Goal: Information Seeking & Learning: Learn about a topic

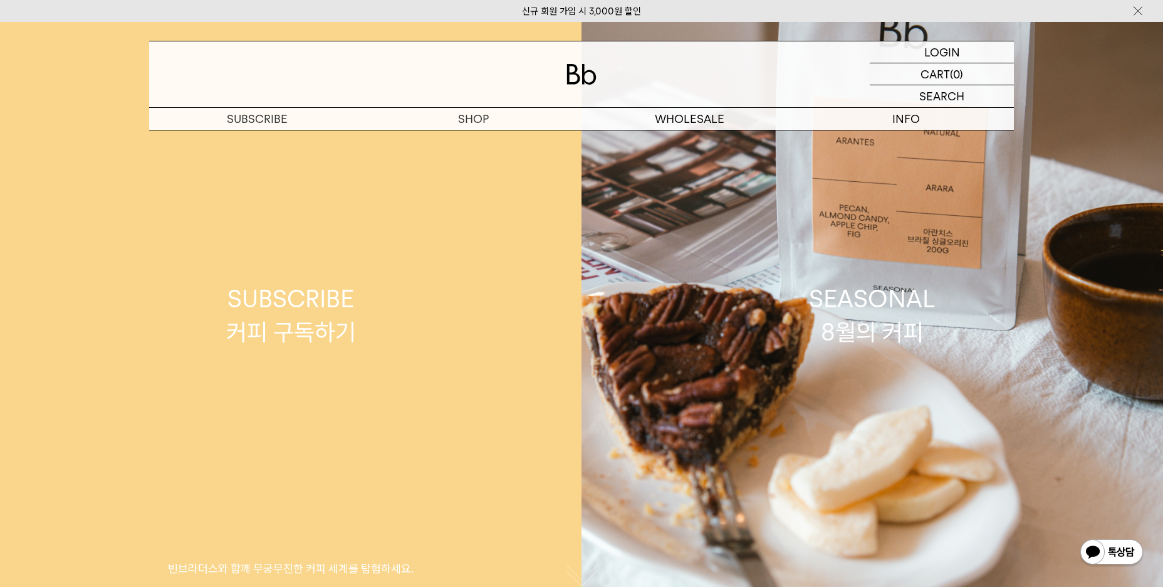
click at [294, 325] on div "SUBSCRIBE 커피 구독하기" at bounding box center [291, 315] width 130 height 66
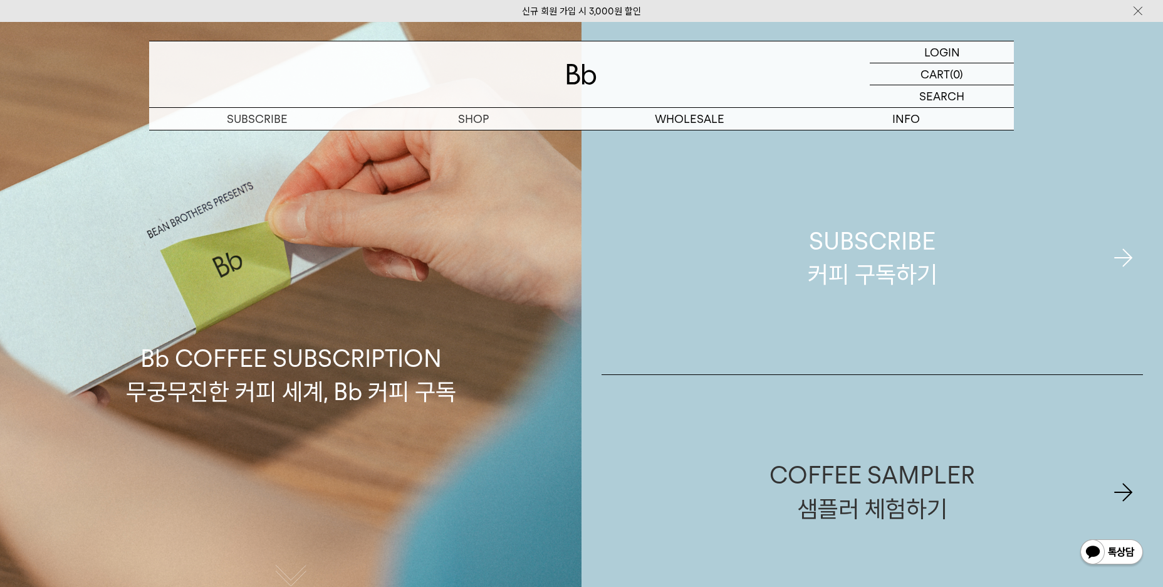
click at [882, 273] on div "SUBSCRIBE 커피 구독하기" at bounding box center [873, 257] width 130 height 66
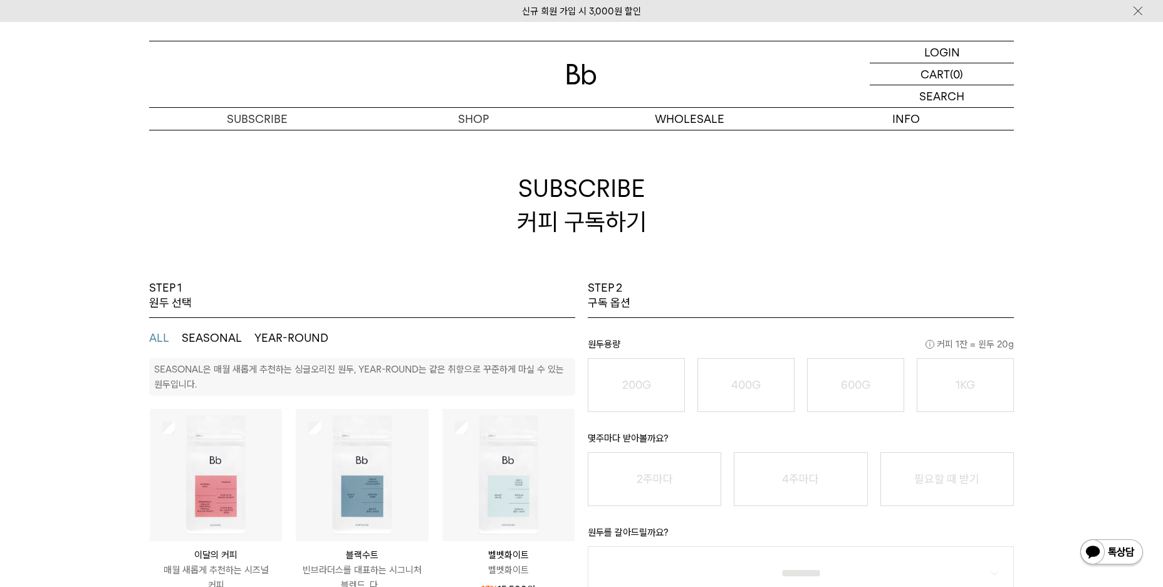
click at [227, 337] on button "SEASONAL" at bounding box center [212, 337] width 60 height 15
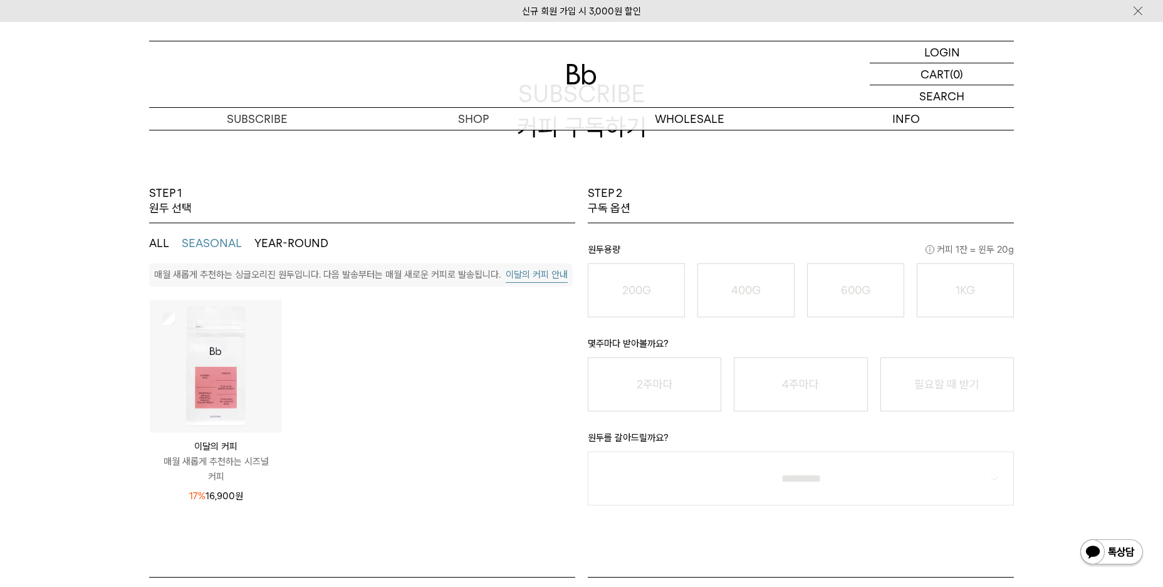
scroll to position [125, 0]
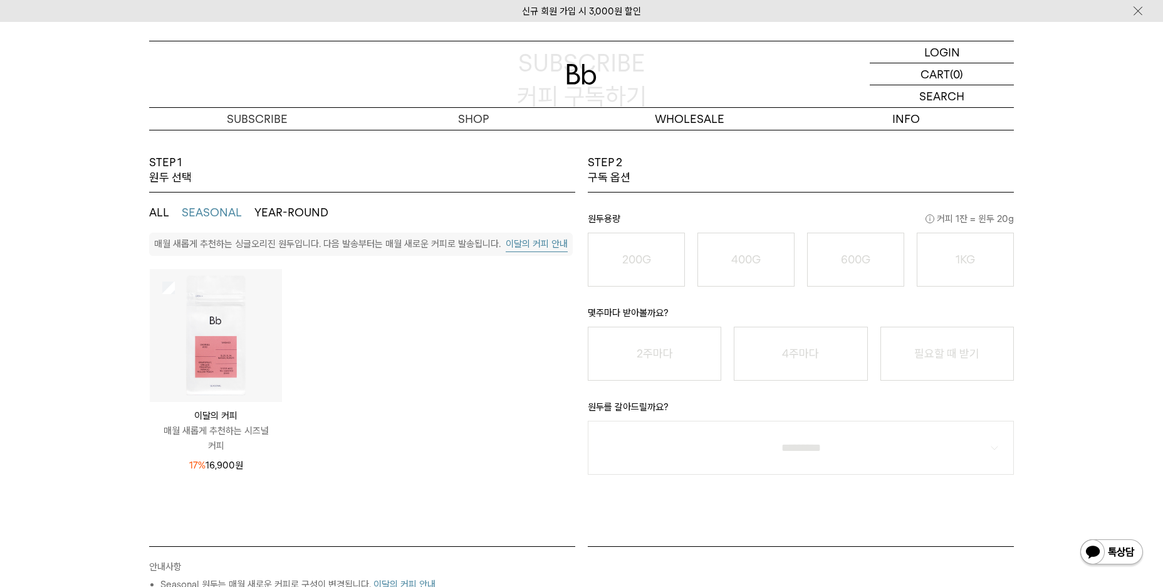
click at [286, 205] on button "YEAR-ROUND" at bounding box center [291, 212] width 74 height 15
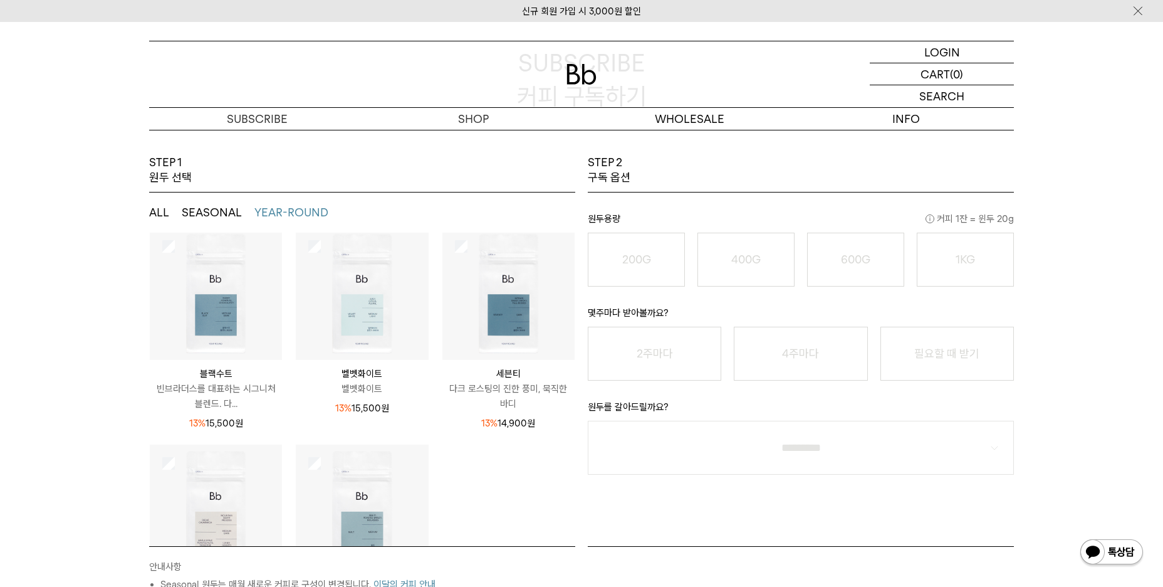
scroll to position [0, 0]
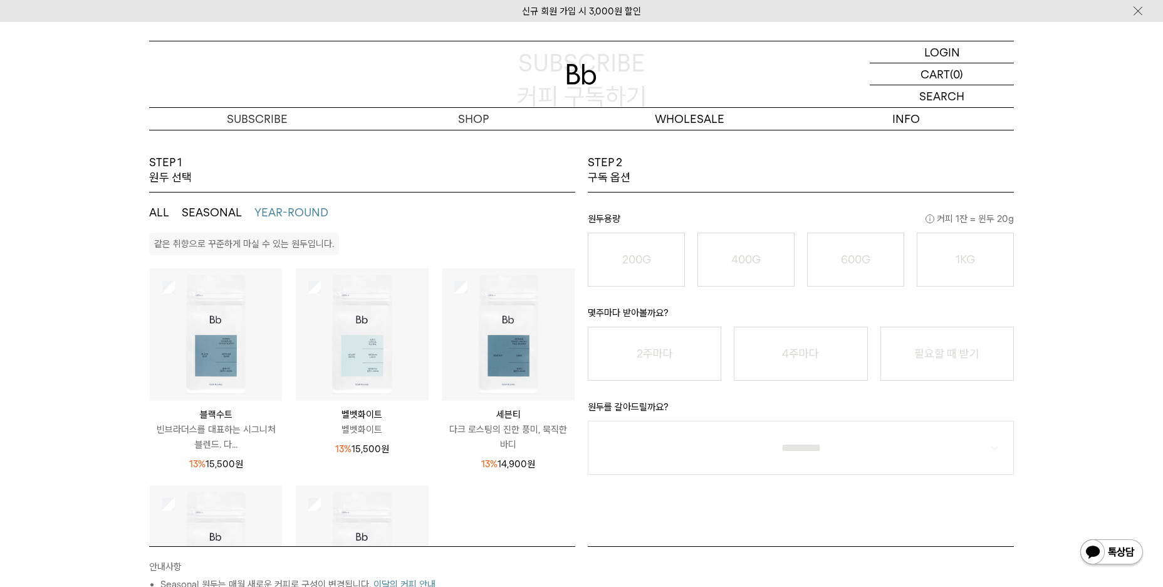
click at [212, 217] on button "SEASONAL" at bounding box center [212, 212] width 60 height 15
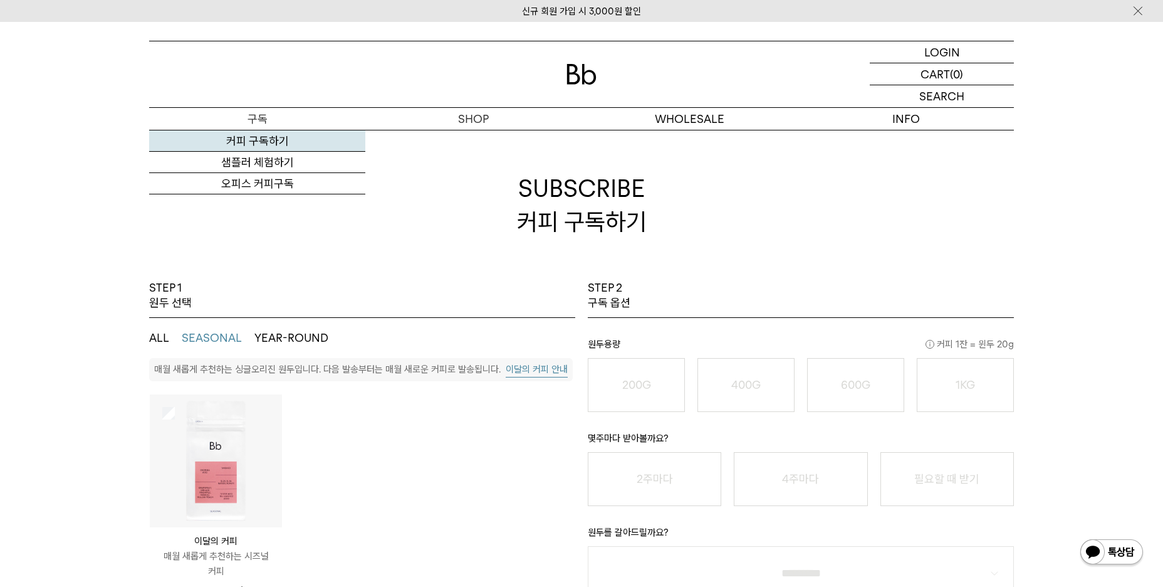
click at [326, 139] on link "커피 구독하기" at bounding box center [257, 140] width 216 height 21
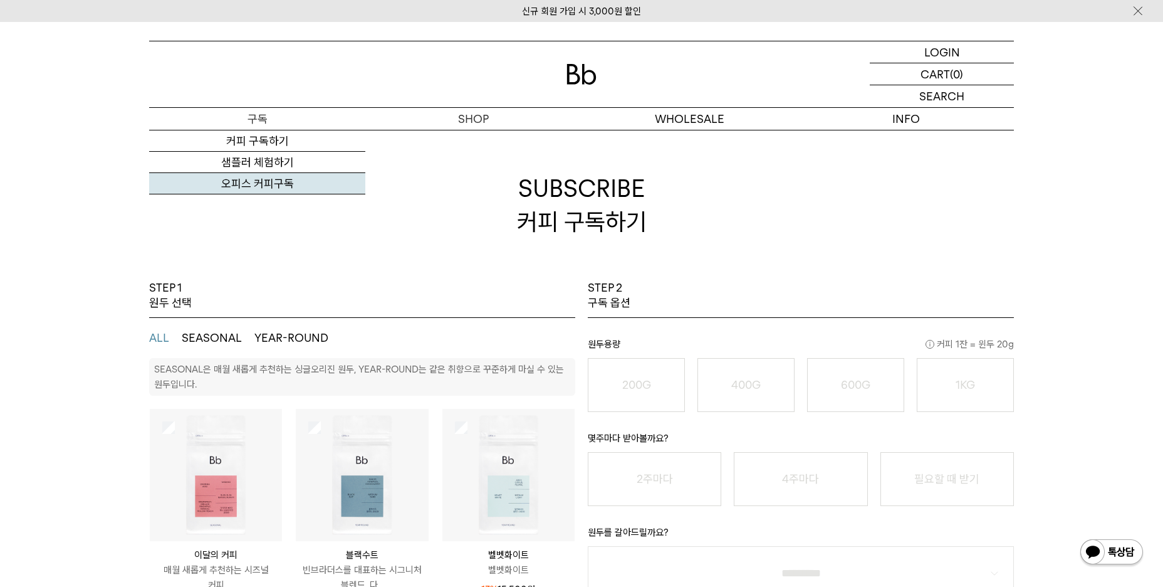
click at [262, 179] on link "오피스 커피구독" at bounding box center [257, 183] width 216 height 21
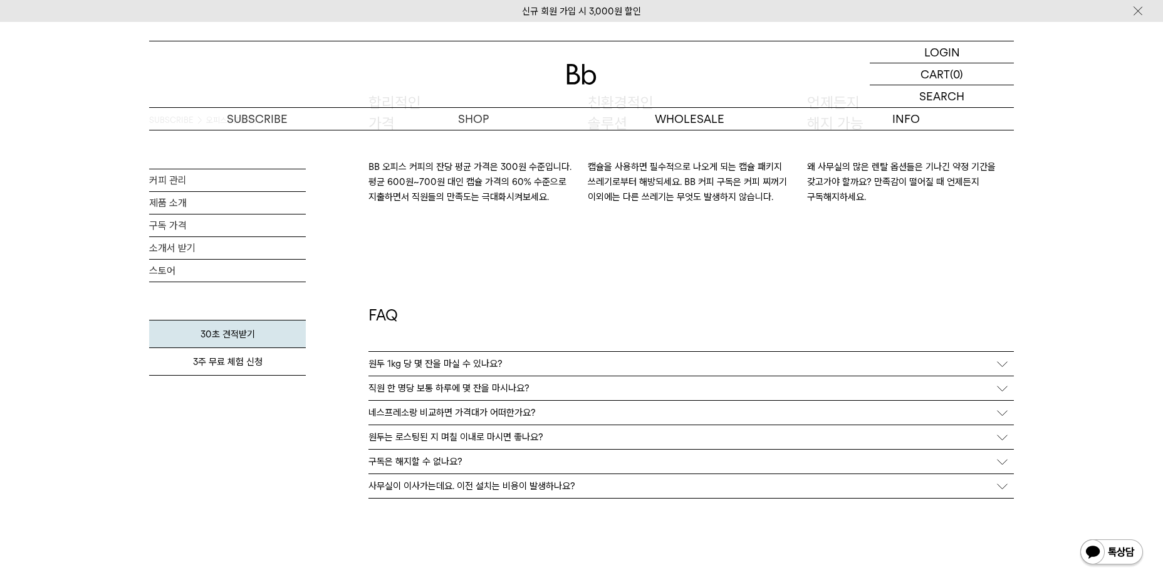
scroll to position [2318, 0]
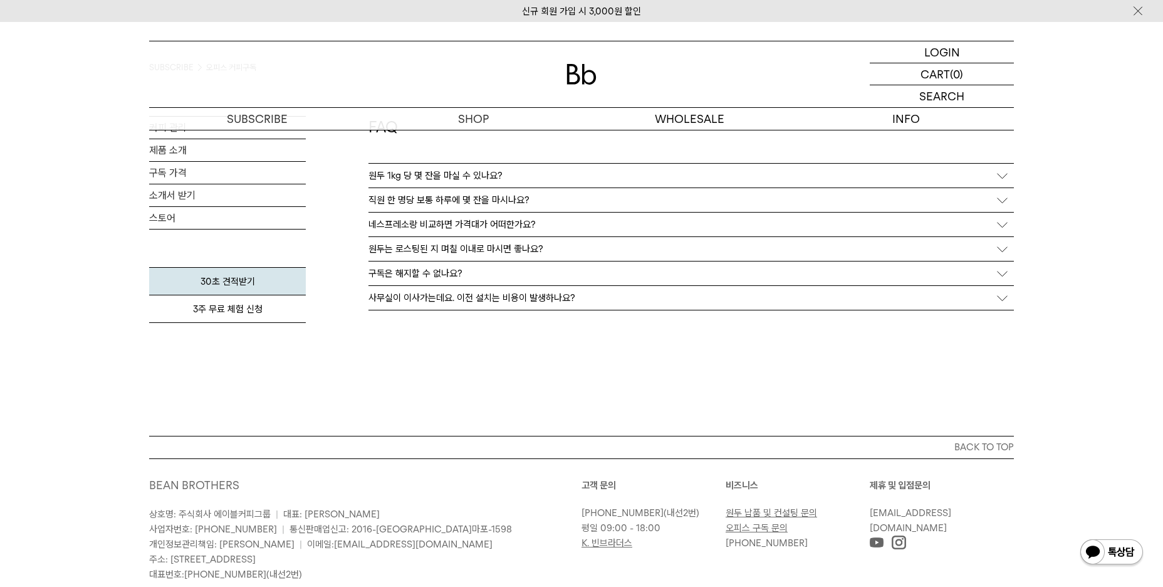
click at [494, 178] on p "원두 1kg 당 몇 잔을 마실 수 있나요?" at bounding box center [435, 175] width 134 height 11
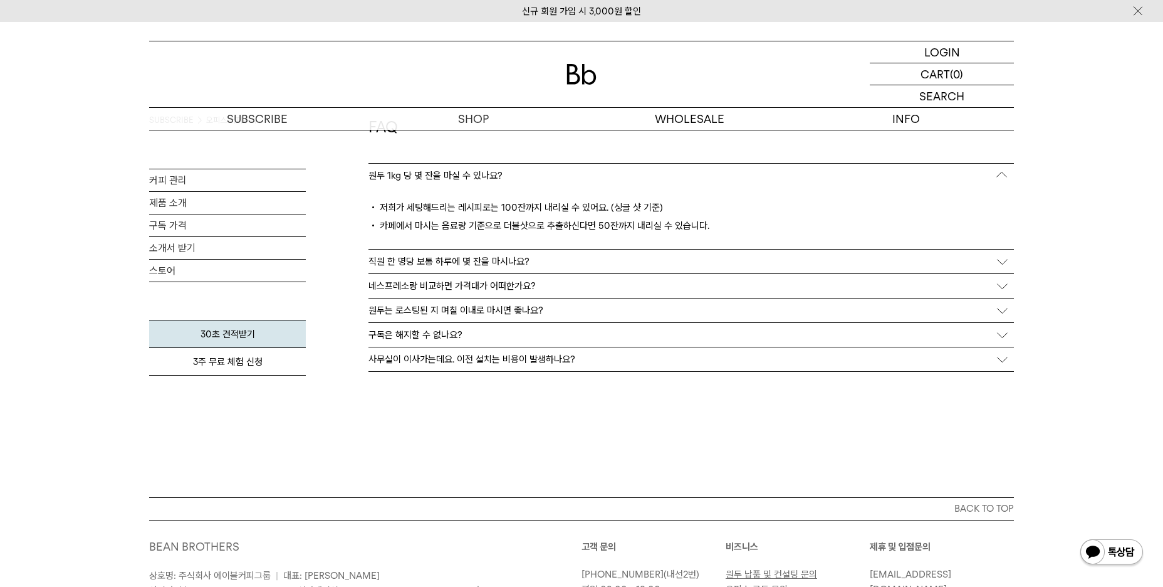
click at [493, 264] on p "직원 한 명당 보통 하루에 몇 잔을 마시나요?" at bounding box center [448, 261] width 161 height 11
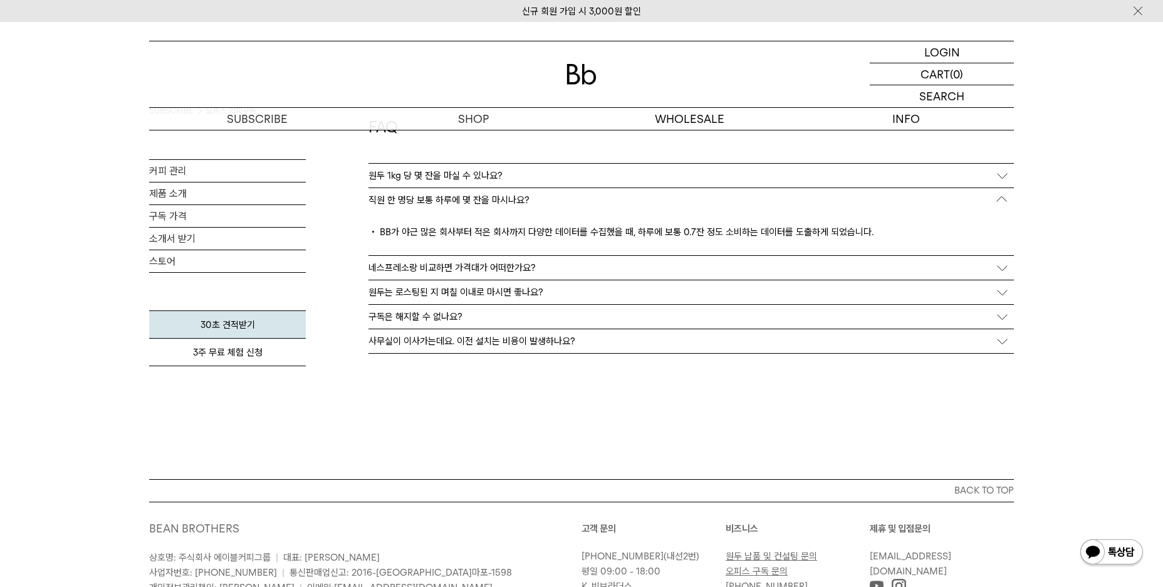
click at [492, 267] on p "네스프레소랑 비교하면 가격대가 어떠한가요?" at bounding box center [451, 267] width 167 height 11
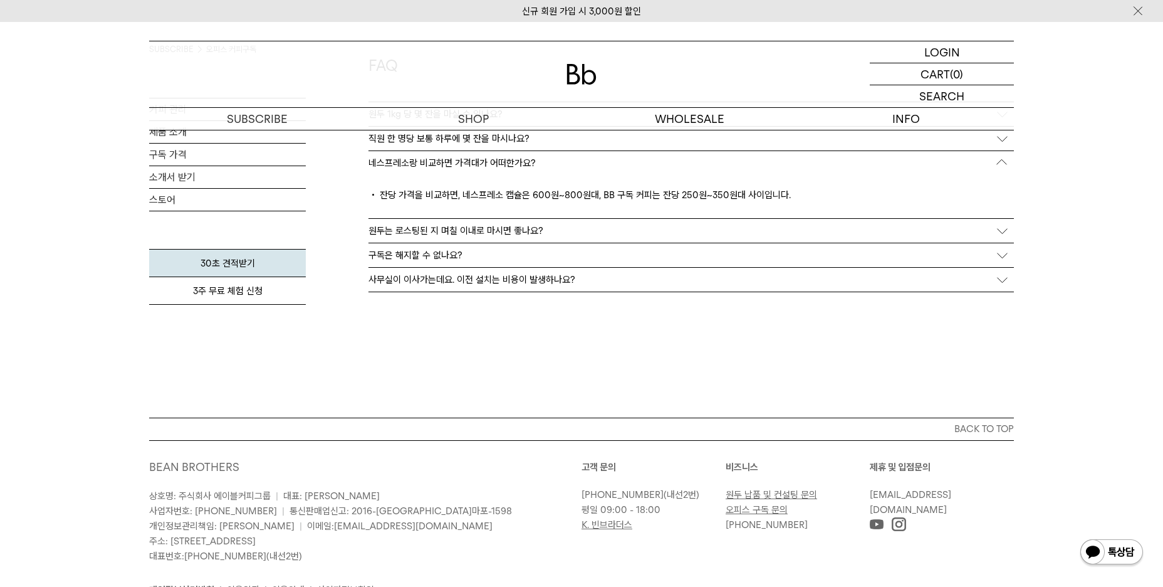
scroll to position [2381, 0]
click at [513, 231] on p "원두는 로스팅된 지 며칠 이내로 마시면 좋나요?" at bounding box center [455, 229] width 175 height 11
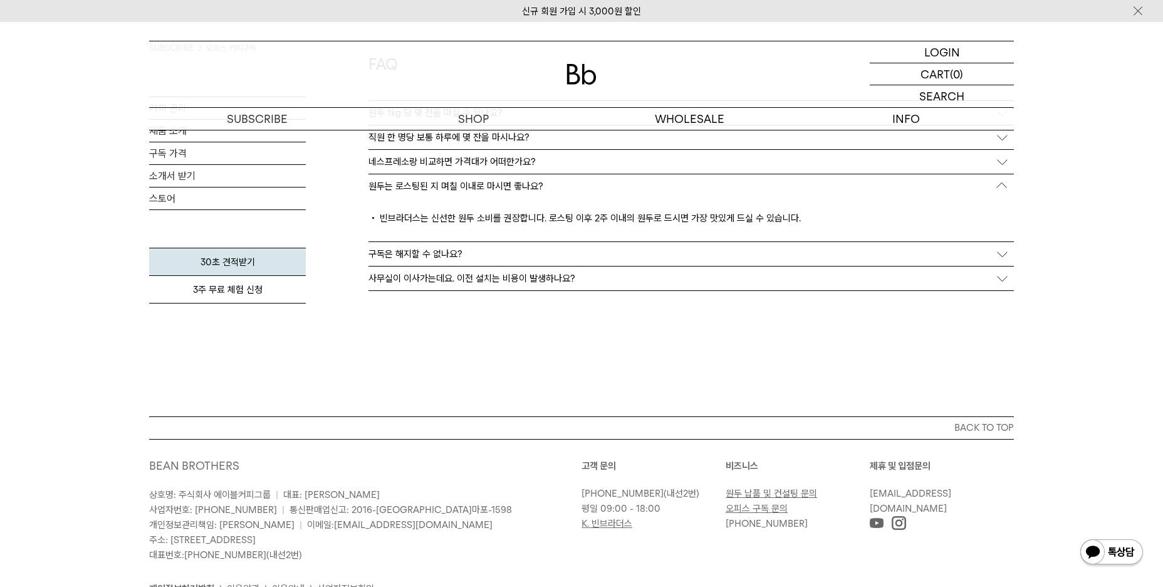
click at [444, 251] on p "구독은 해지할 수 없나요?" at bounding box center [415, 253] width 94 height 11
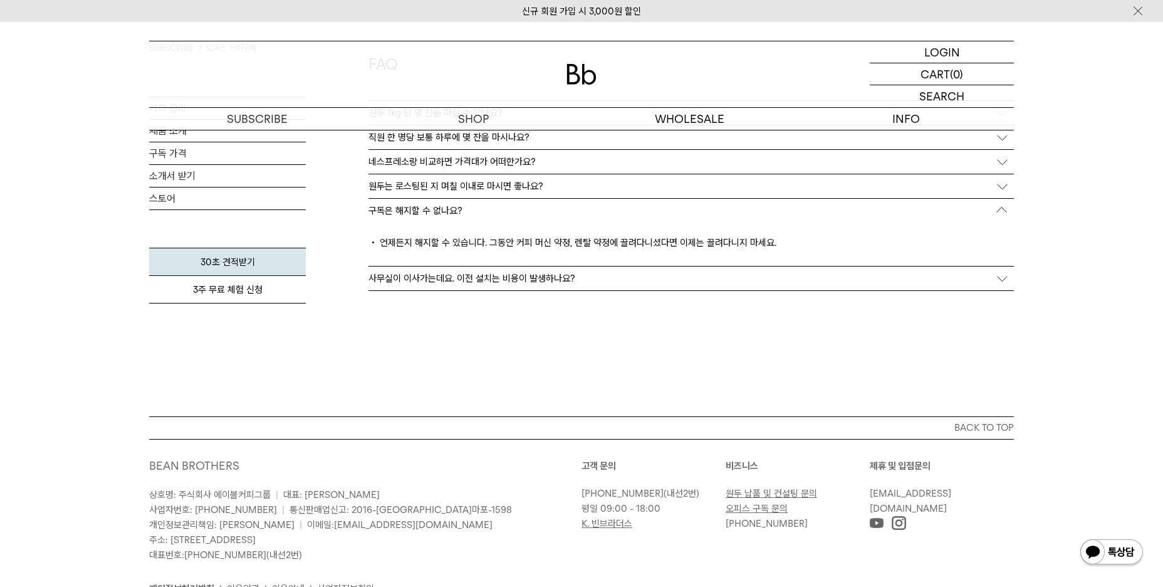
click at [524, 284] on div "사무실이 이사가는데요. 이전 설치는 비용이 발생하나요?" at bounding box center [690, 278] width 645 height 24
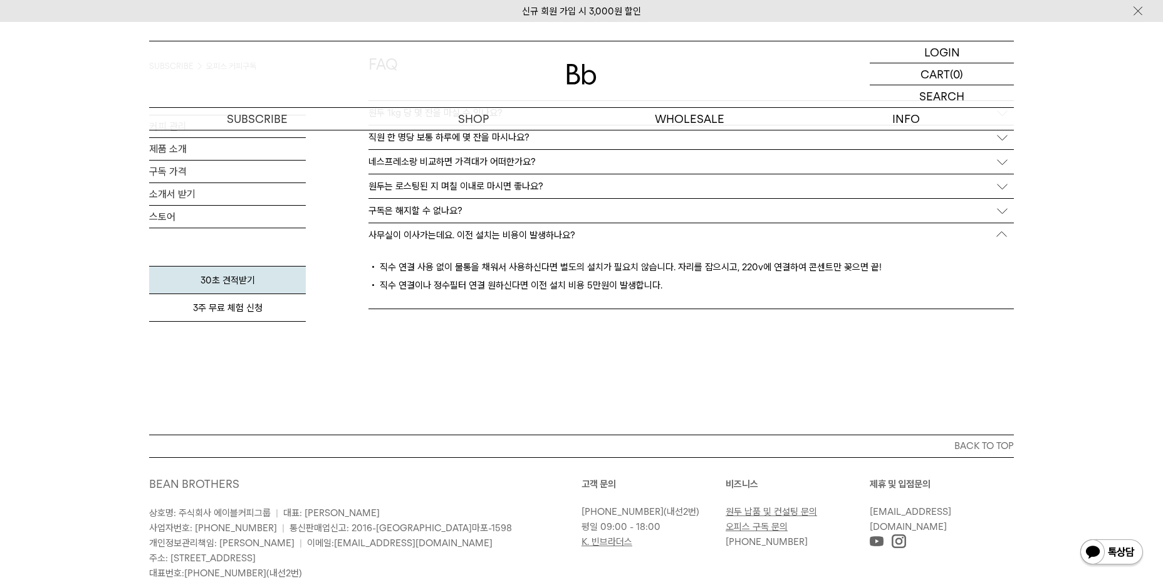
click at [518, 206] on div "구독은 해지할 수 없나요?" at bounding box center [690, 211] width 645 height 24
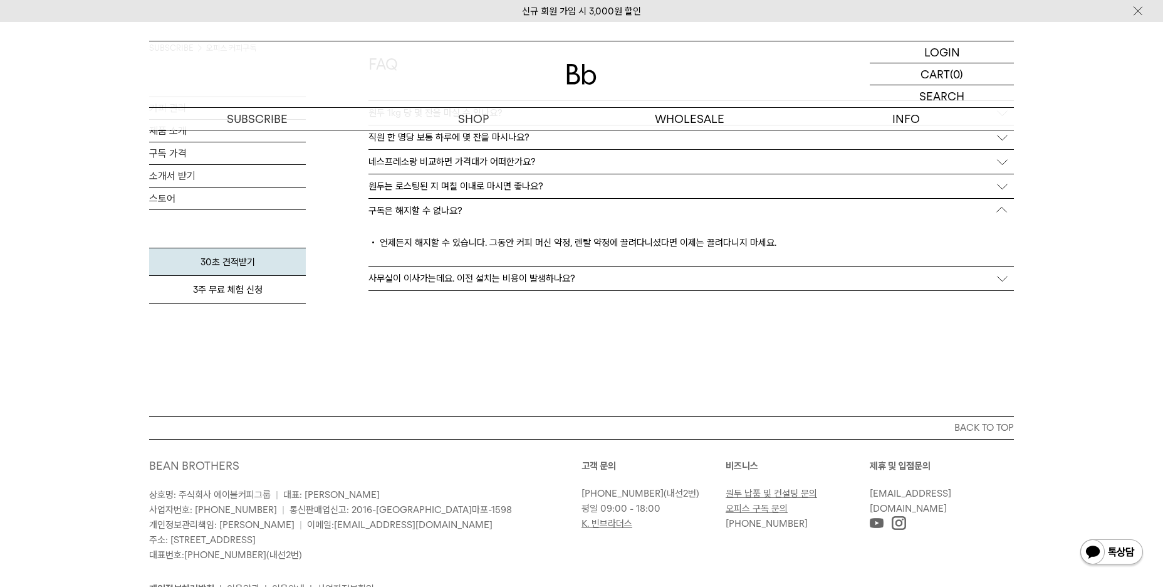
click at [545, 275] on p "사무실이 이사가는데요. 이전 설치는 비용이 발생하나요?" at bounding box center [471, 278] width 207 height 11
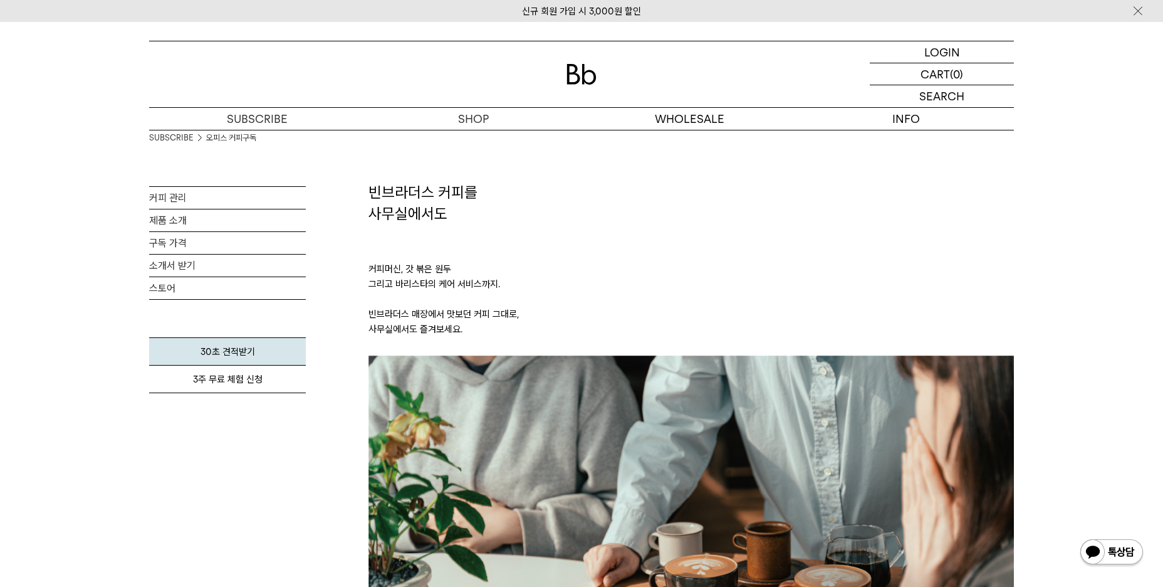
scroll to position [0, 0]
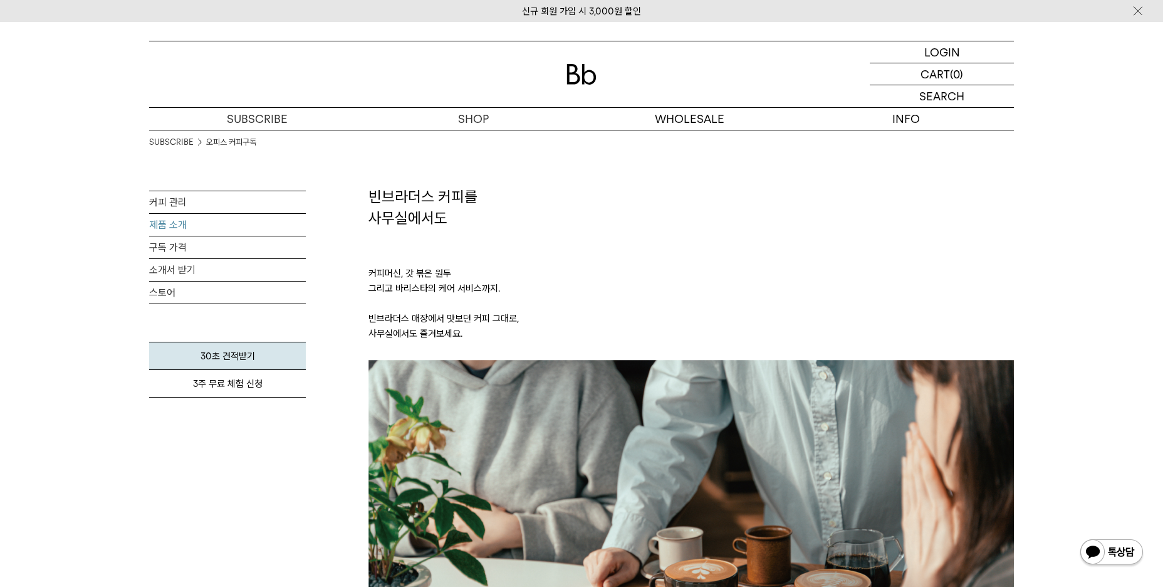
click at [211, 223] on link "제품 소개" at bounding box center [227, 225] width 157 height 22
